Goal: Find specific page/section: Find specific page/section

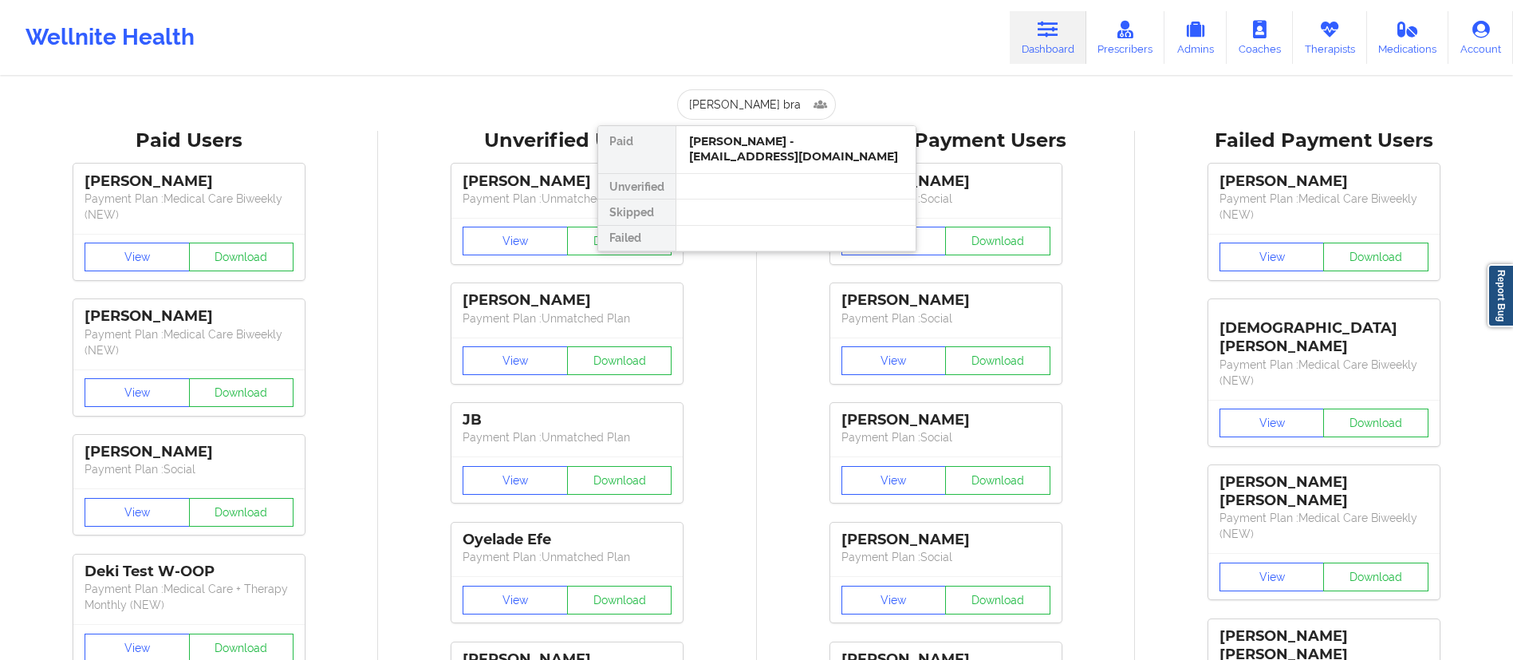
type input "[PERSON_NAME]"
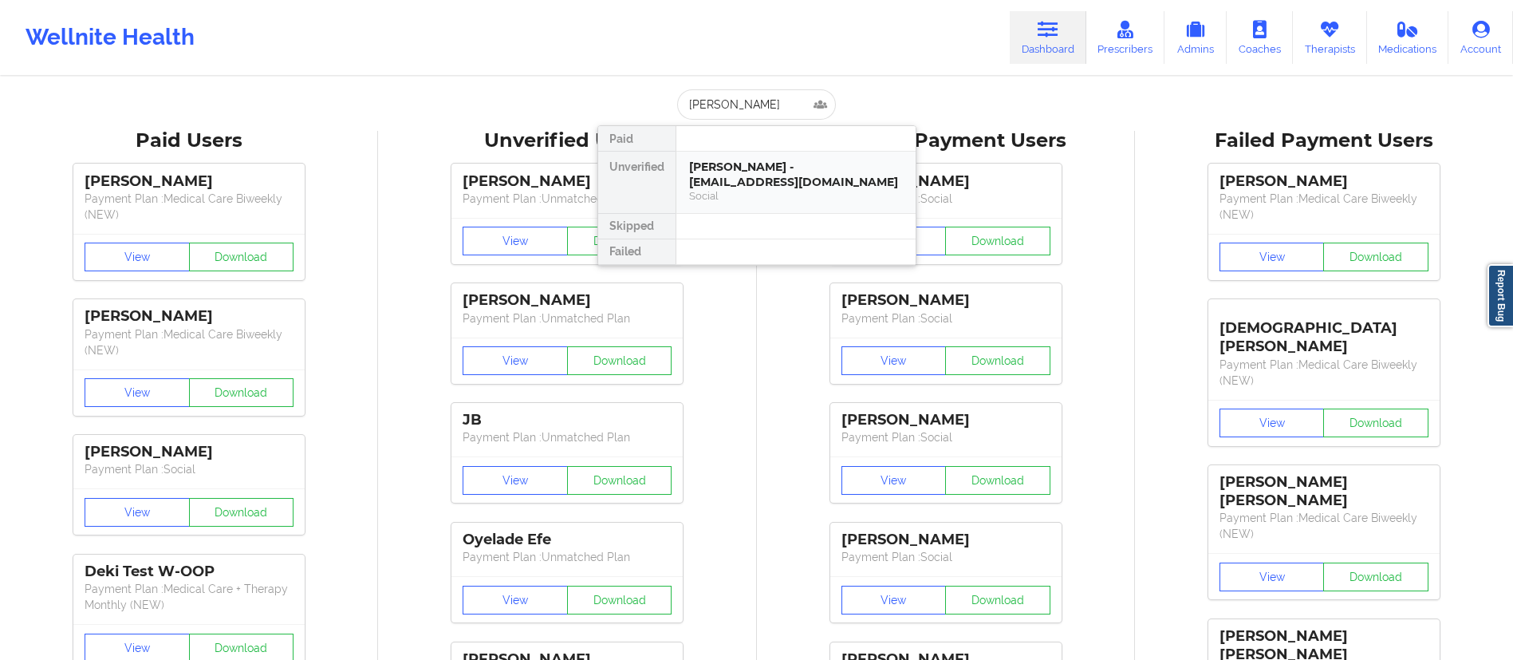
click at [763, 173] on div "[PERSON_NAME] - [EMAIL_ADDRESS][DOMAIN_NAME]" at bounding box center [796, 175] width 214 height 30
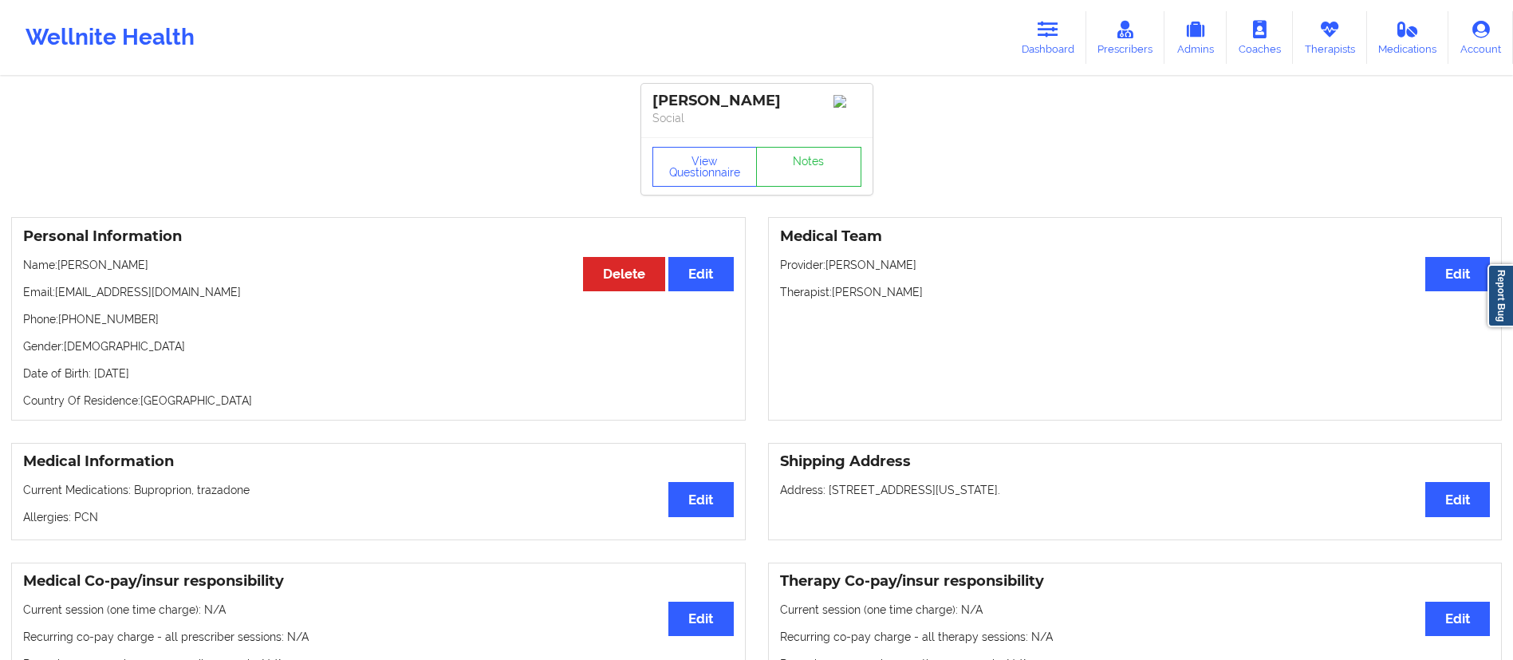
drag, startPoint x: 63, startPoint y: 263, endPoint x: 179, endPoint y: 274, distance: 116.2
click at [179, 273] on p "Name: [PERSON_NAME]" at bounding box center [378, 265] width 711 height 16
copy p "[PERSON_NAME]"
click at [1045, 38] on link "Dashboard" at bounding box center [1048, 37] width 77 height 53
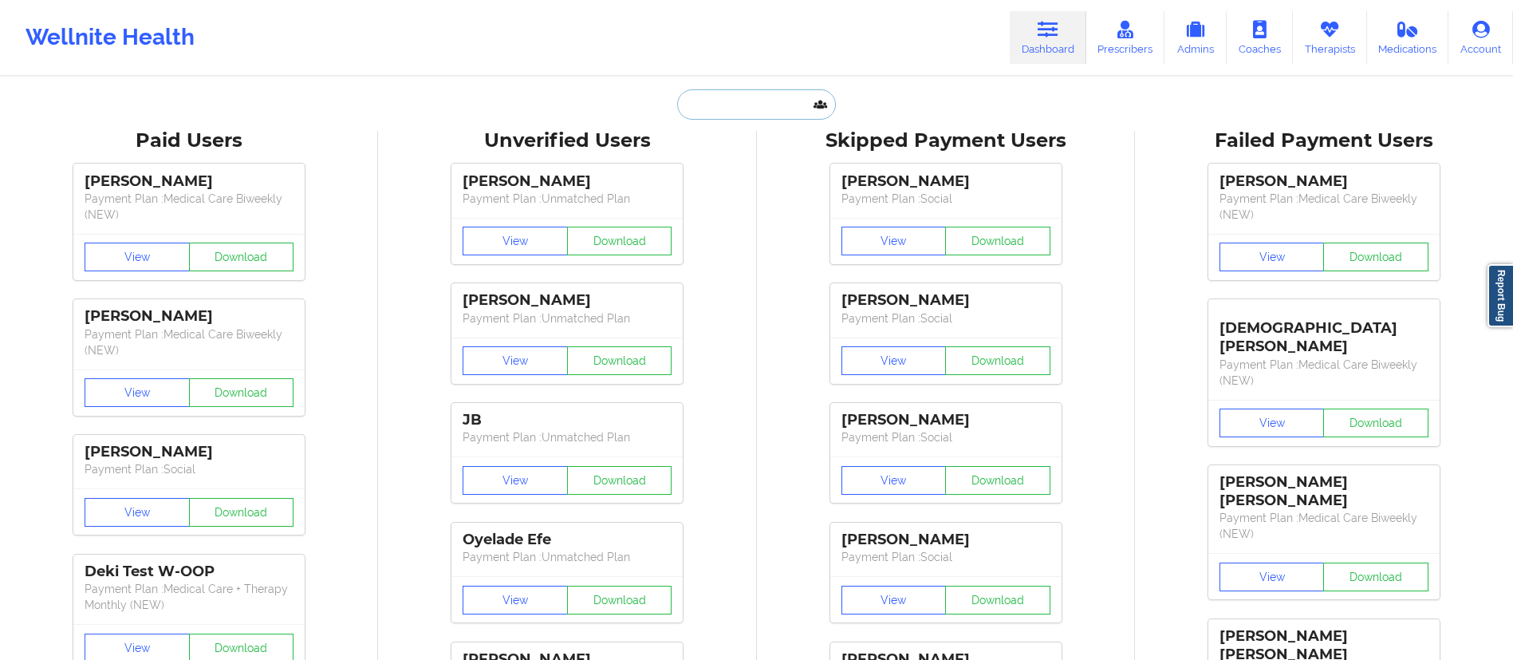
click at [790, 104] on input "text" at bounding box center [756, 104] width 158 height 30
paste input "[PERSON_NAME]"
type input "[PERSON_NAME]"
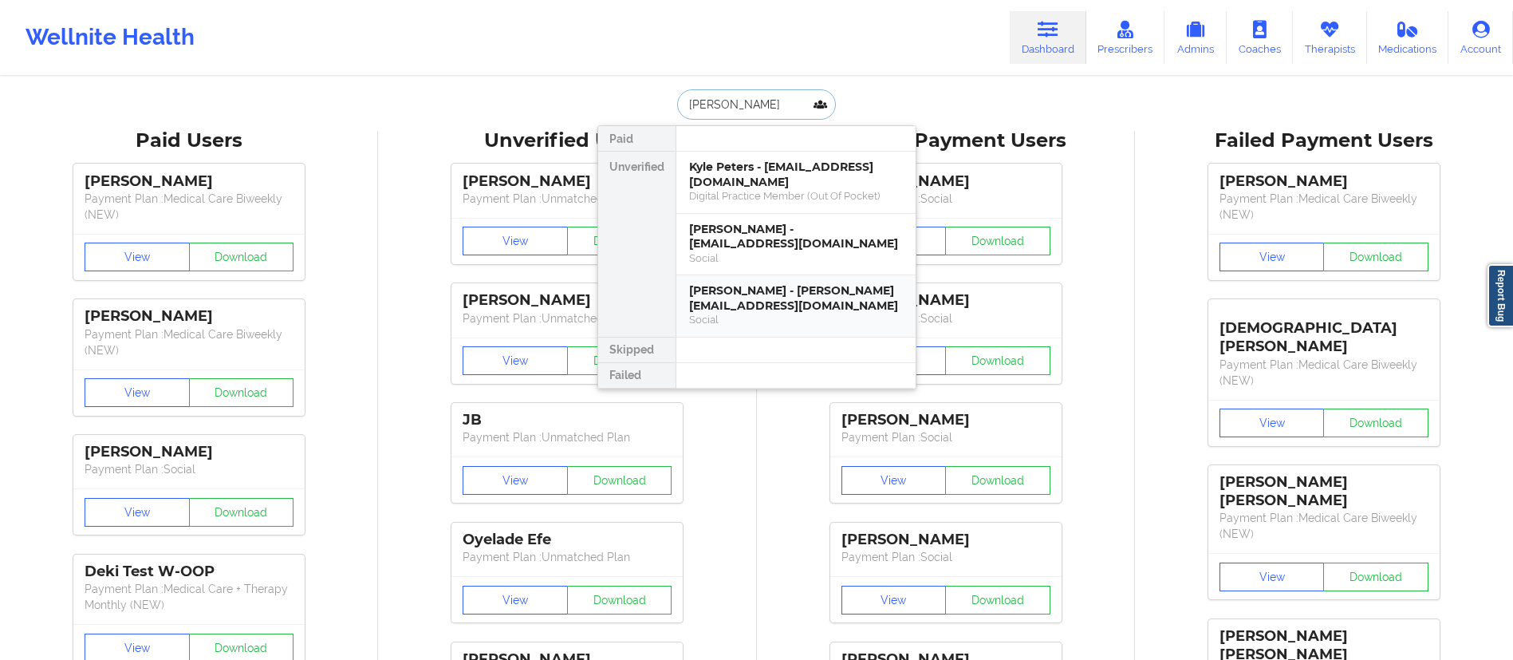
click at [737, 311] on div "[PERSON_NAME] - [PERSON_NAME][EMAIL_ADDRESS][DOMAIN_NAME]" at bounding box center [796, 298] width 214 height 30
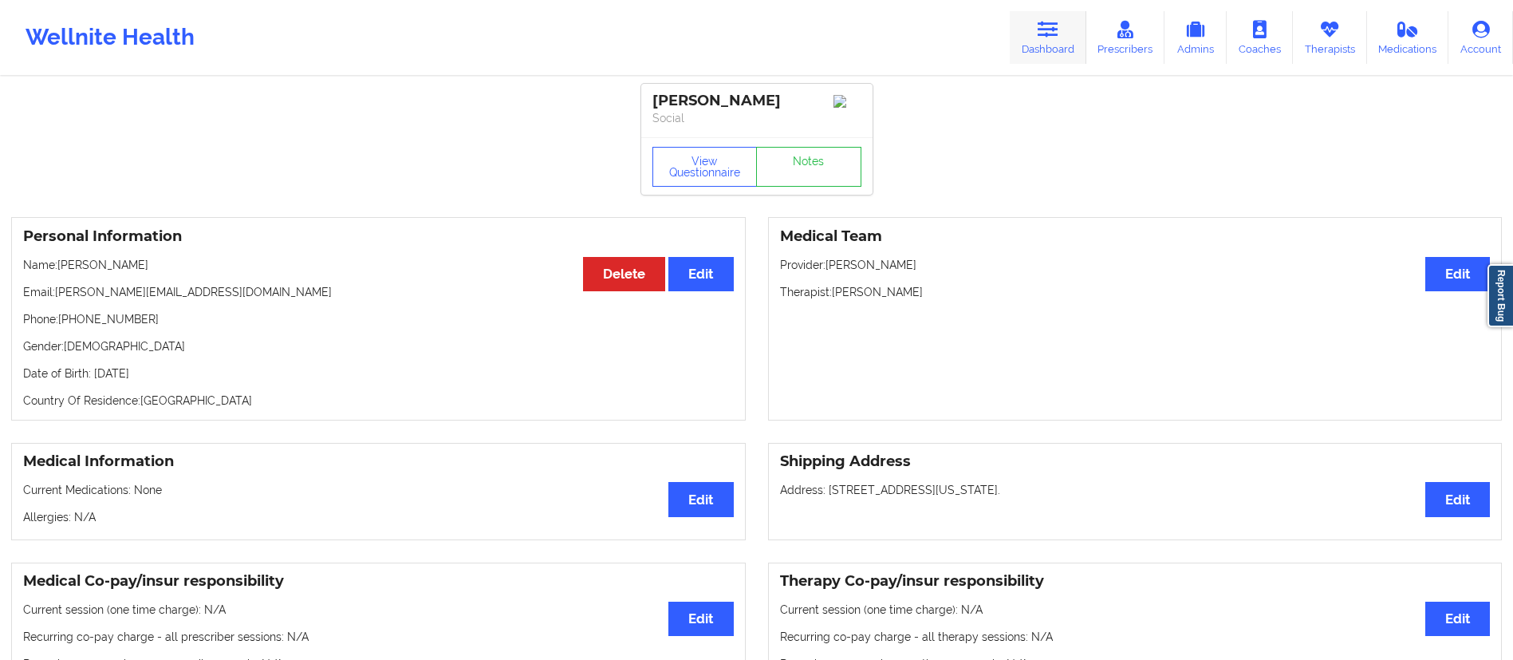
click at [1041, 53] on link "Dashboard" at bounding box center [1048, 37] width 77 height 53
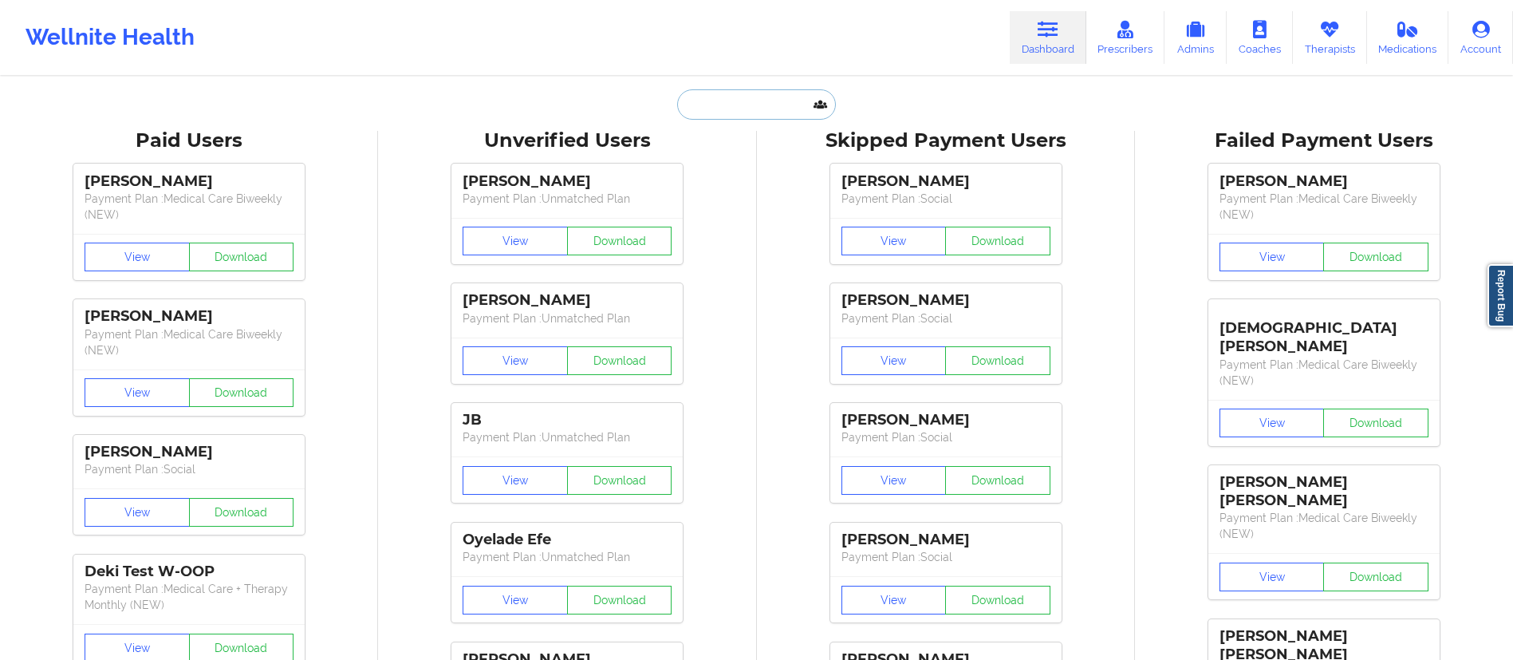
click at [750, 102] on input "text" at bounding box center [756, 104] width 158 height 30
paste input "[PERSON_NAME]"
type input "[PERSON_NAME]"
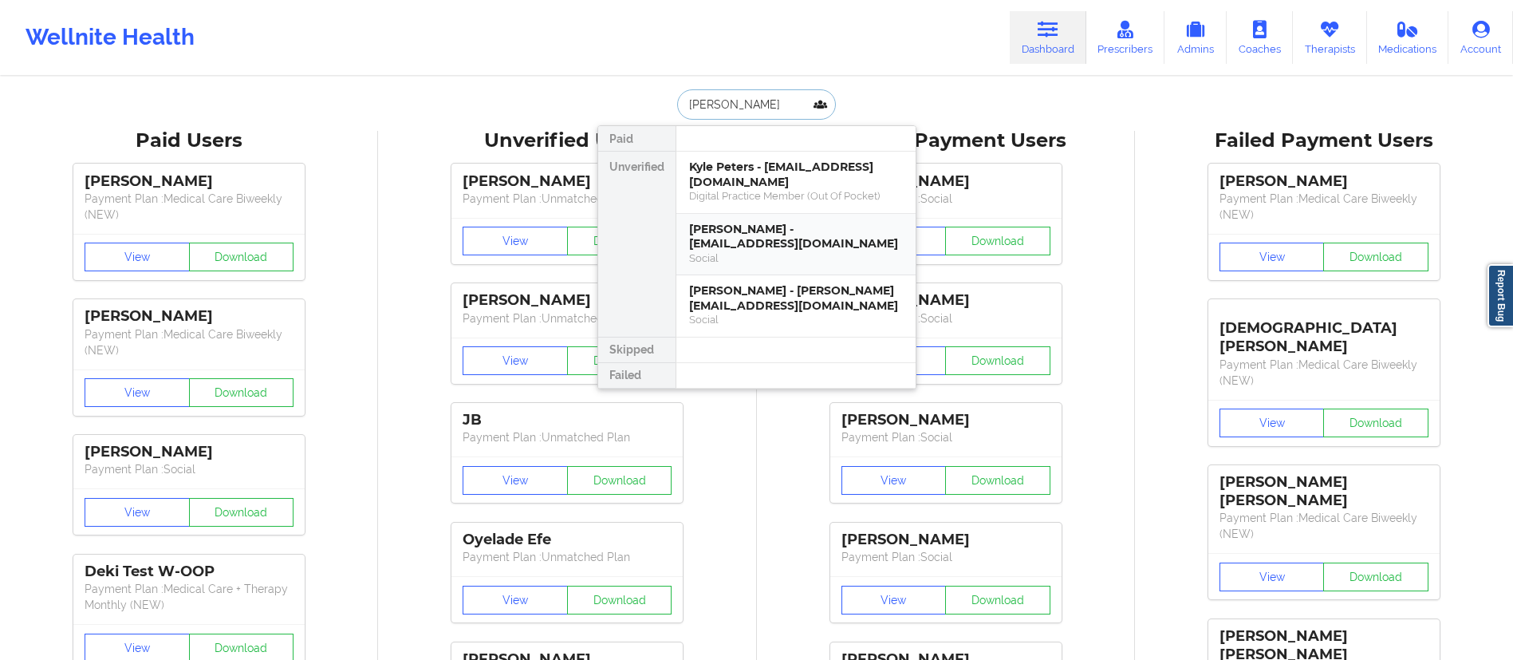
click at [726, 241] on div "[PERSON_NAME] - [EMAIL_ADDRESS][DOMAIN_NAME]" at bounding box center [796, 237] width 214 height 30
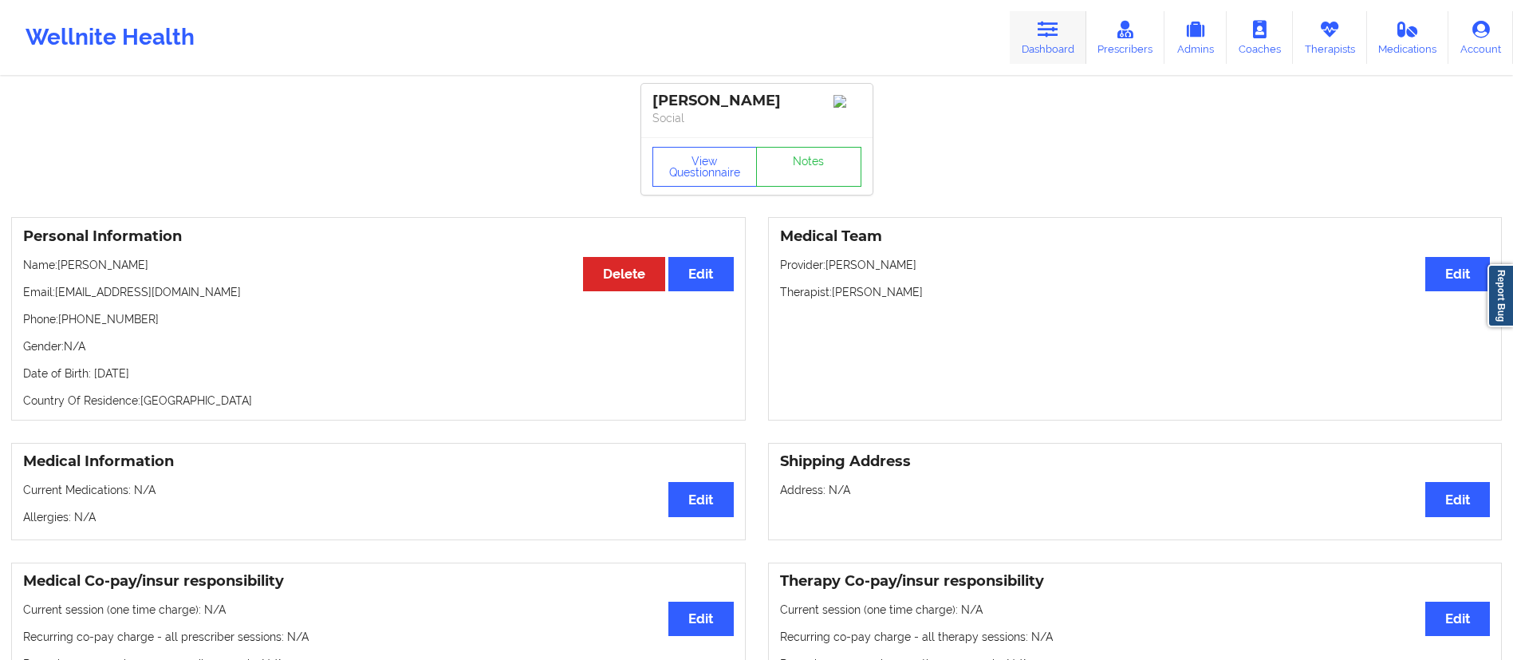
click at [1046, 37] on icon at bounding box center [1048, 30] width 21 height 18
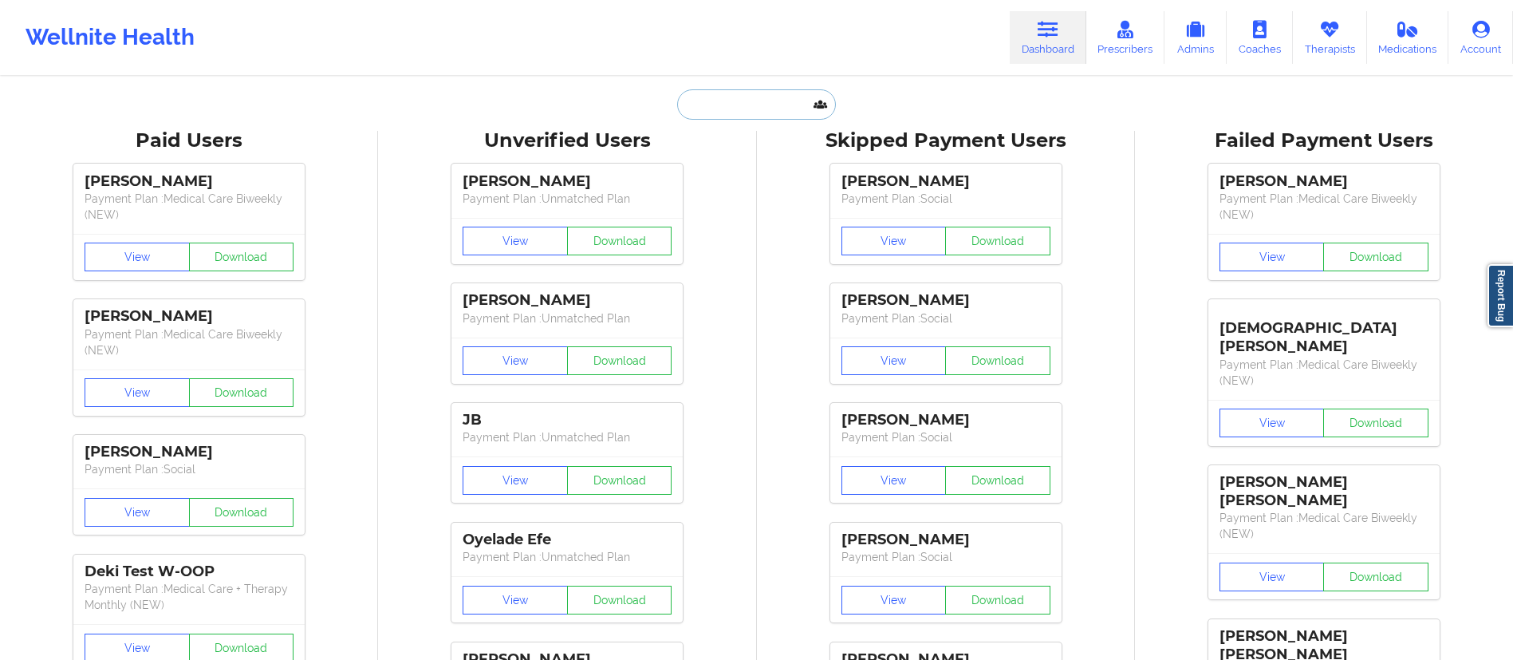
click at [747, 116] on input "text" at bounding box center [756, 104] width 158 height 30
paste input "[PERSON_NAME]"
type input "[PERSON_NAME]"
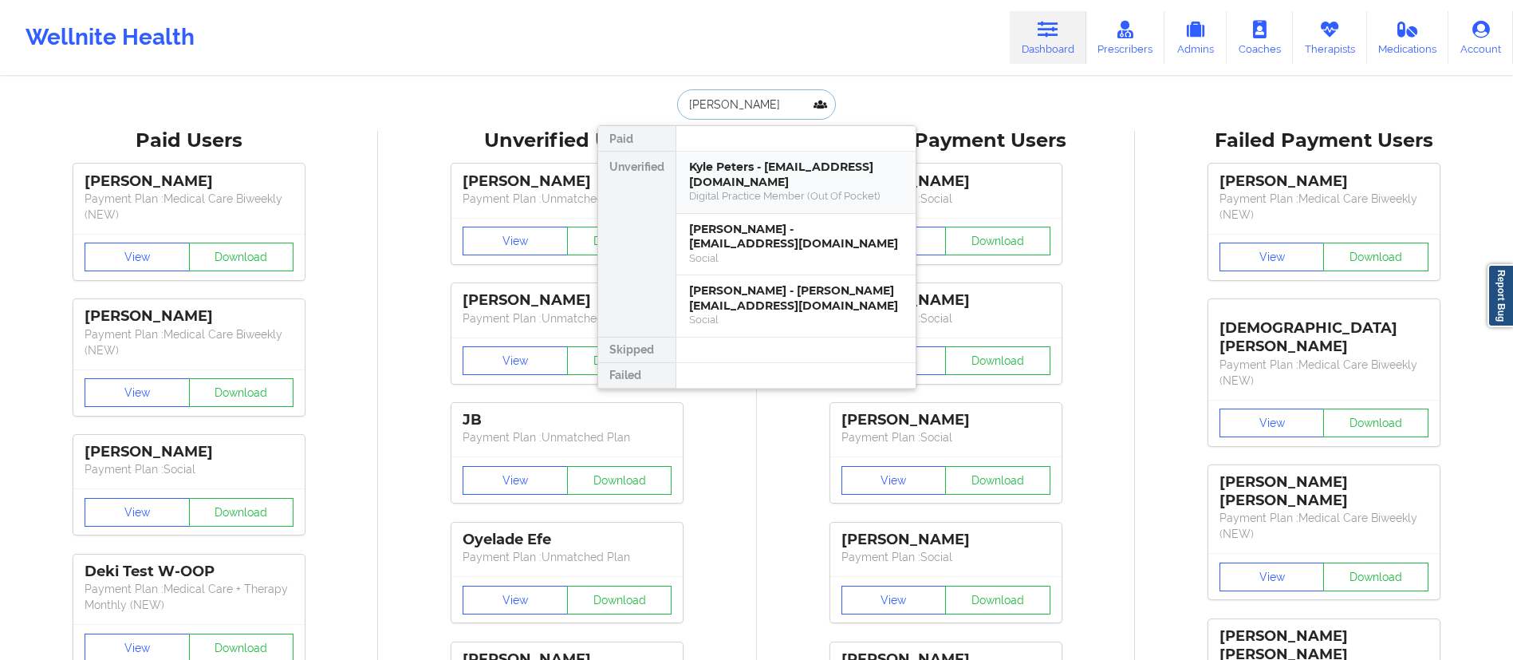
click at [761, 183] on div "Kyle Peters - [EMAIL_ADDRESS][DOMAIN_NAME]" at bounding box center [796, 175] width 214 height 30
